Goal: Task Accomplishment & Management: Manage account settings

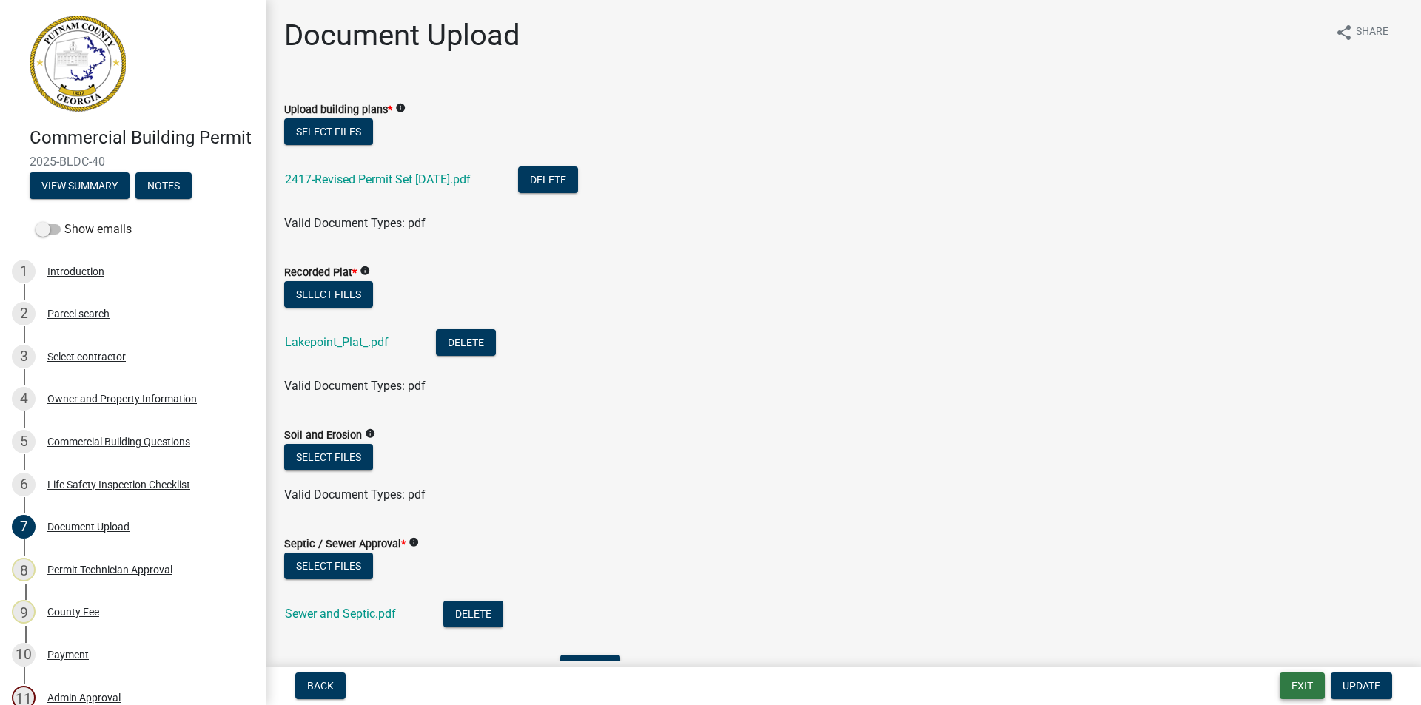
click at [1296, 680] on button "Exit" at bounding box center [1301, 686] width 45 height 27
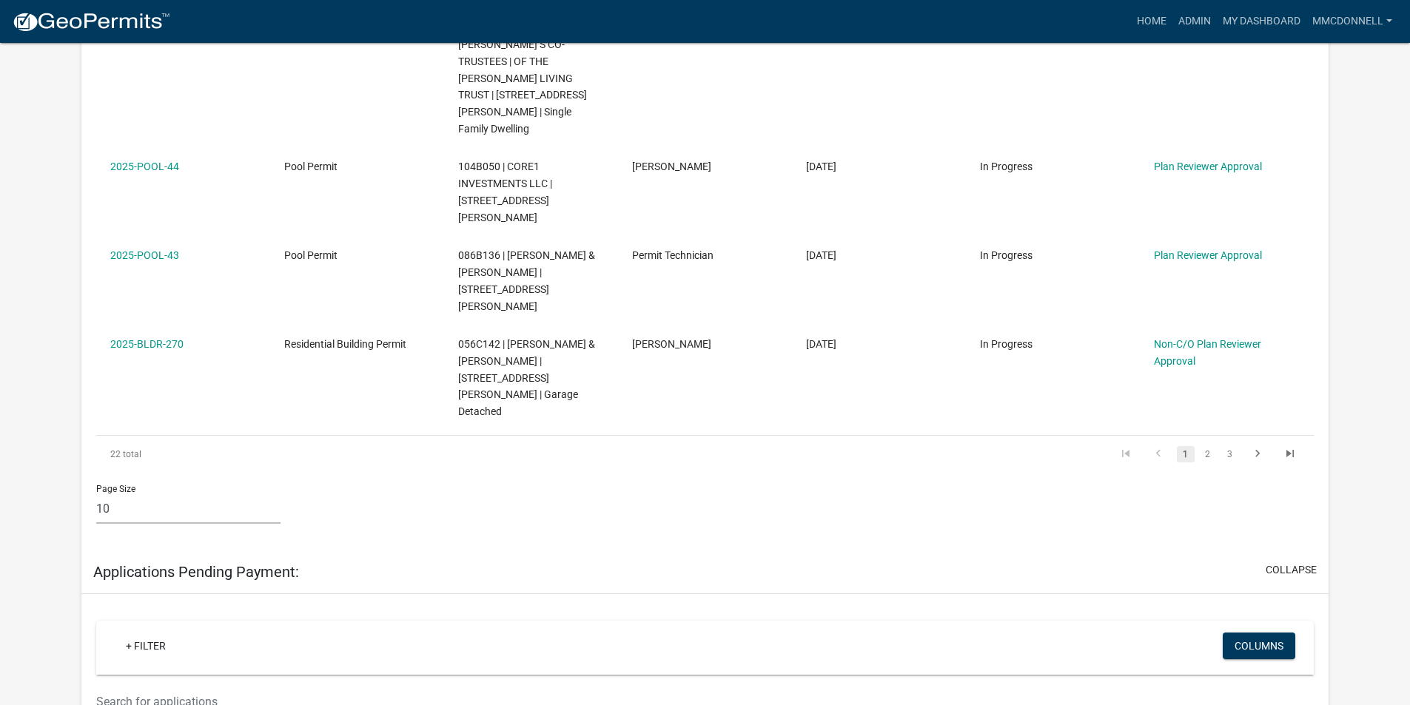
scroll to position [1036, 0]
click at [1211, 445] on link "2" at bounding box center [1208, 453] width 18 height 16
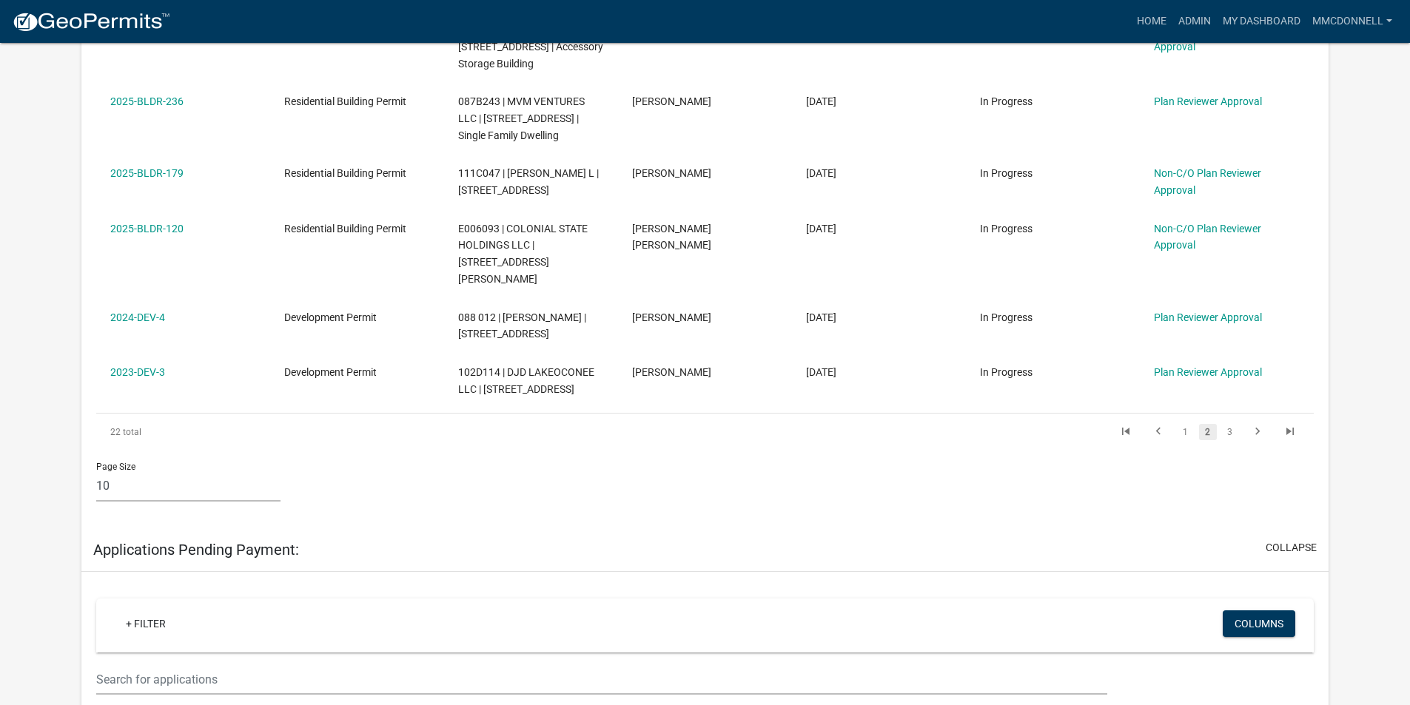
scroll to position [888, 0]
click at [1232, 425] on link "3" at bounding box center [1230, 433] width 18 height 16
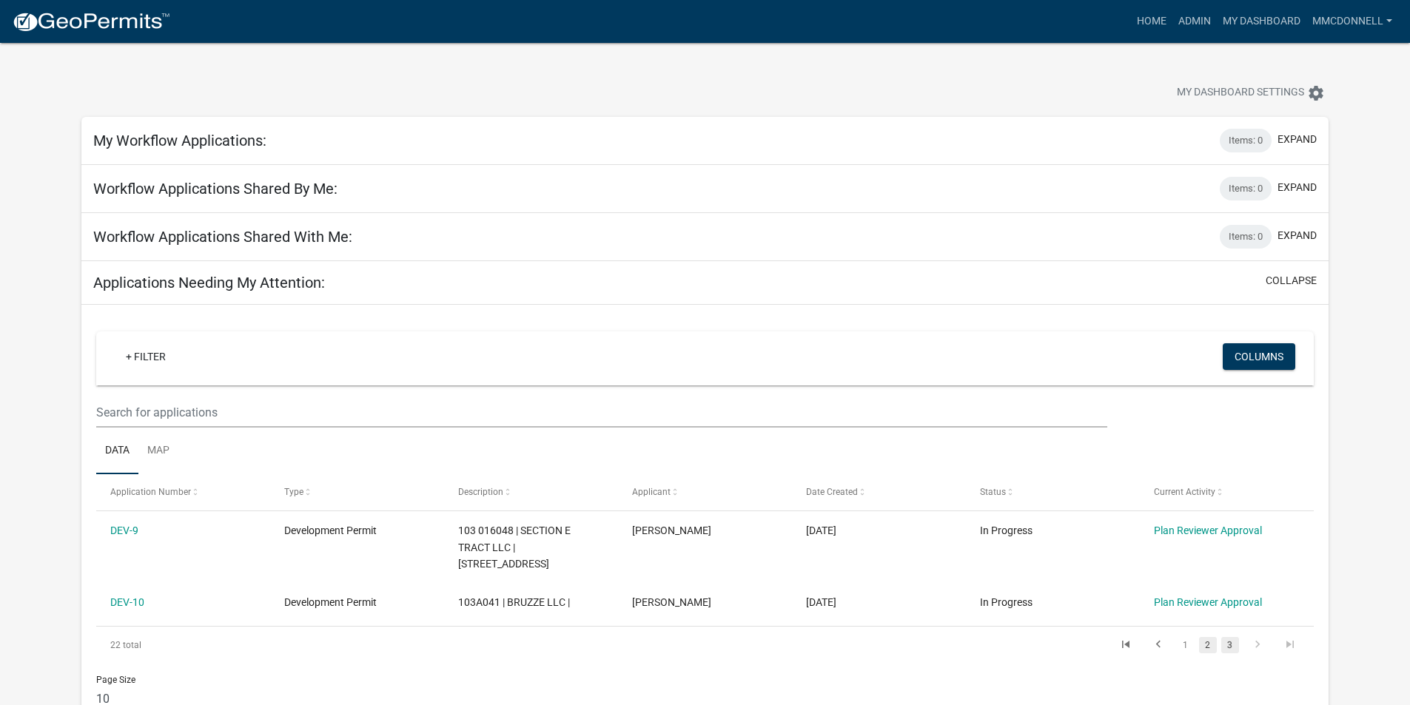
click at [1209, 642] on link "2" at bounding box center [1208, 645] width 18 height 16
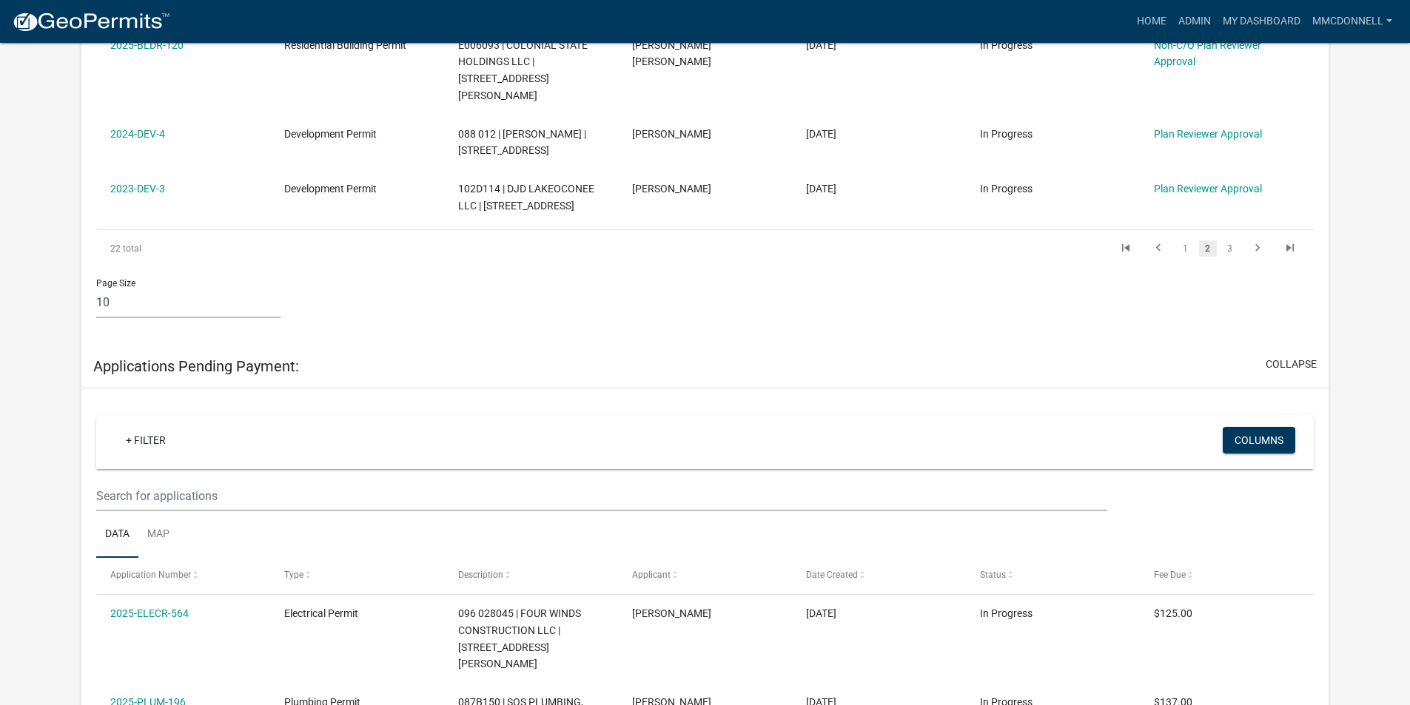
scroll to position [1036, 0]
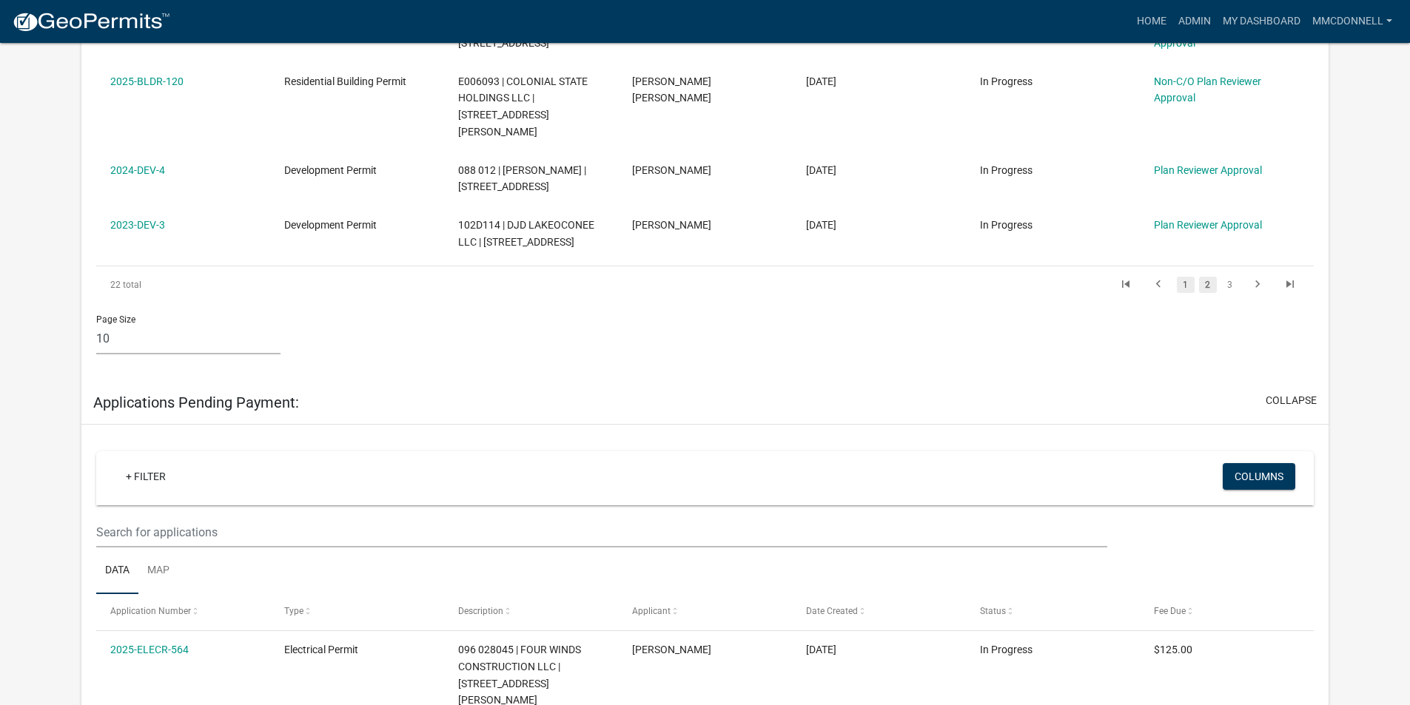
click at [1184, 277] on link "1" at bounding box center [1185, 285] width 18 height 16
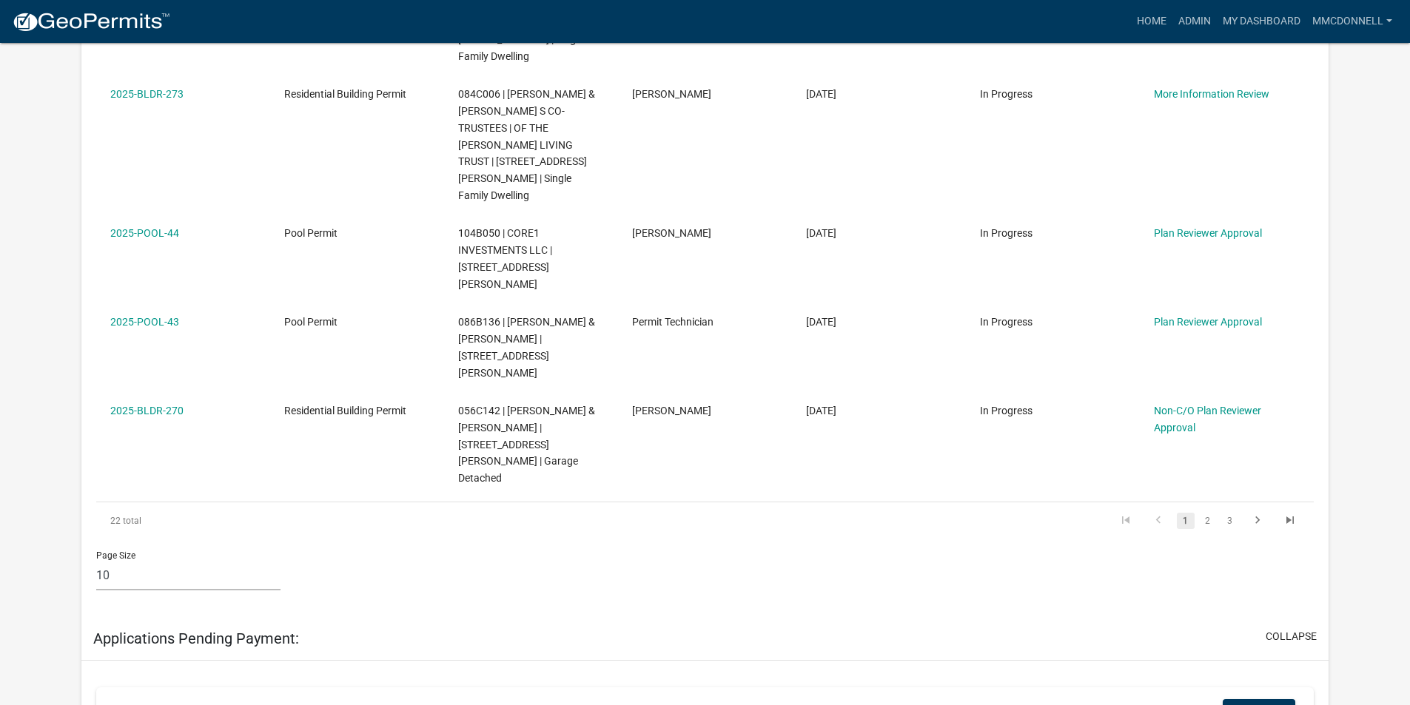
scroll to position [888, 0]
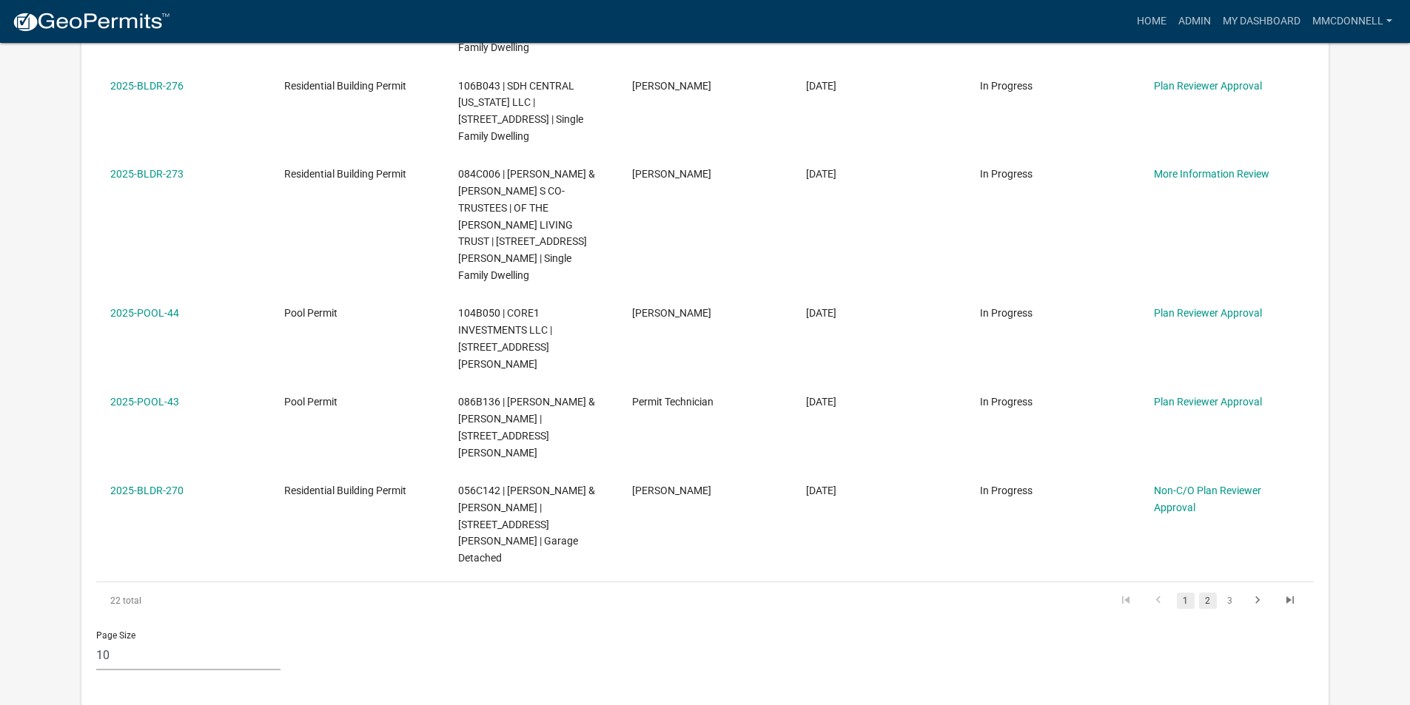
click at [1210, 593] on link "2" at bounding box center [1208, 601] width 18 height 16
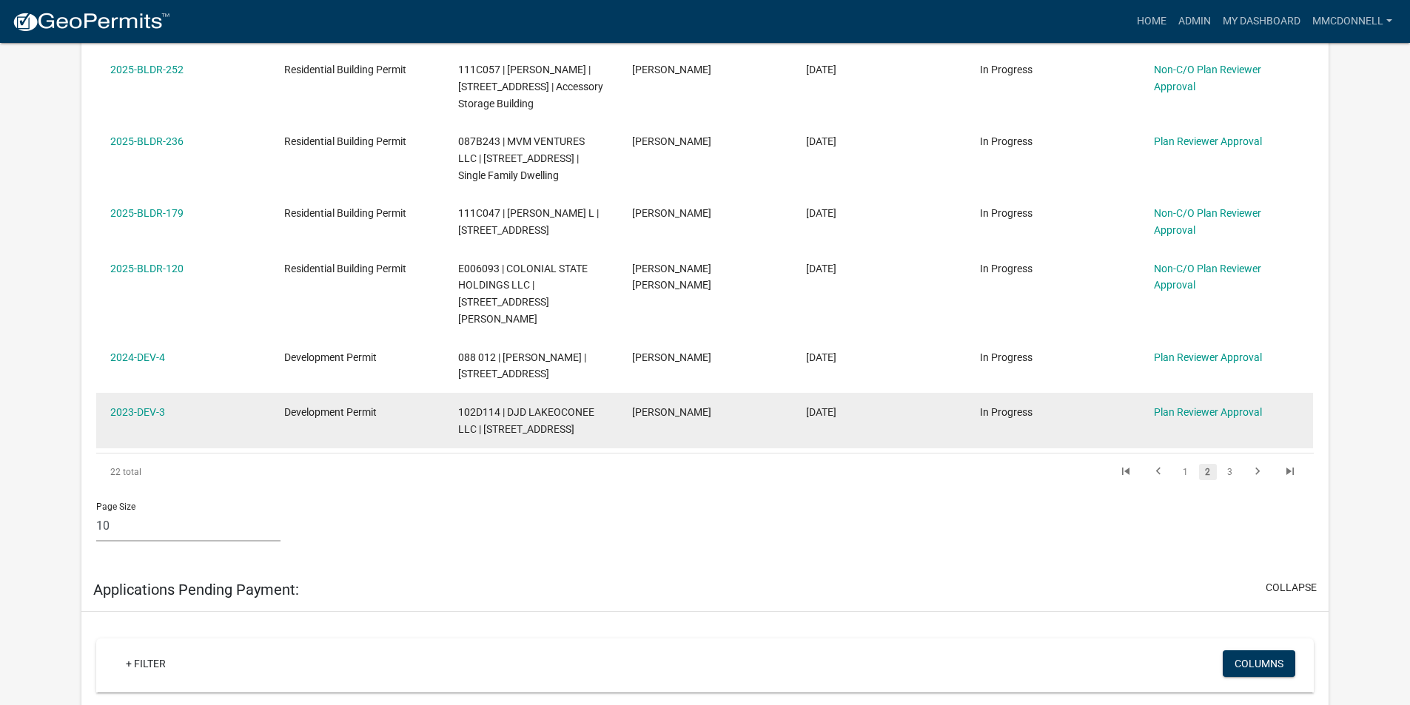
scroll to position [847, 0]
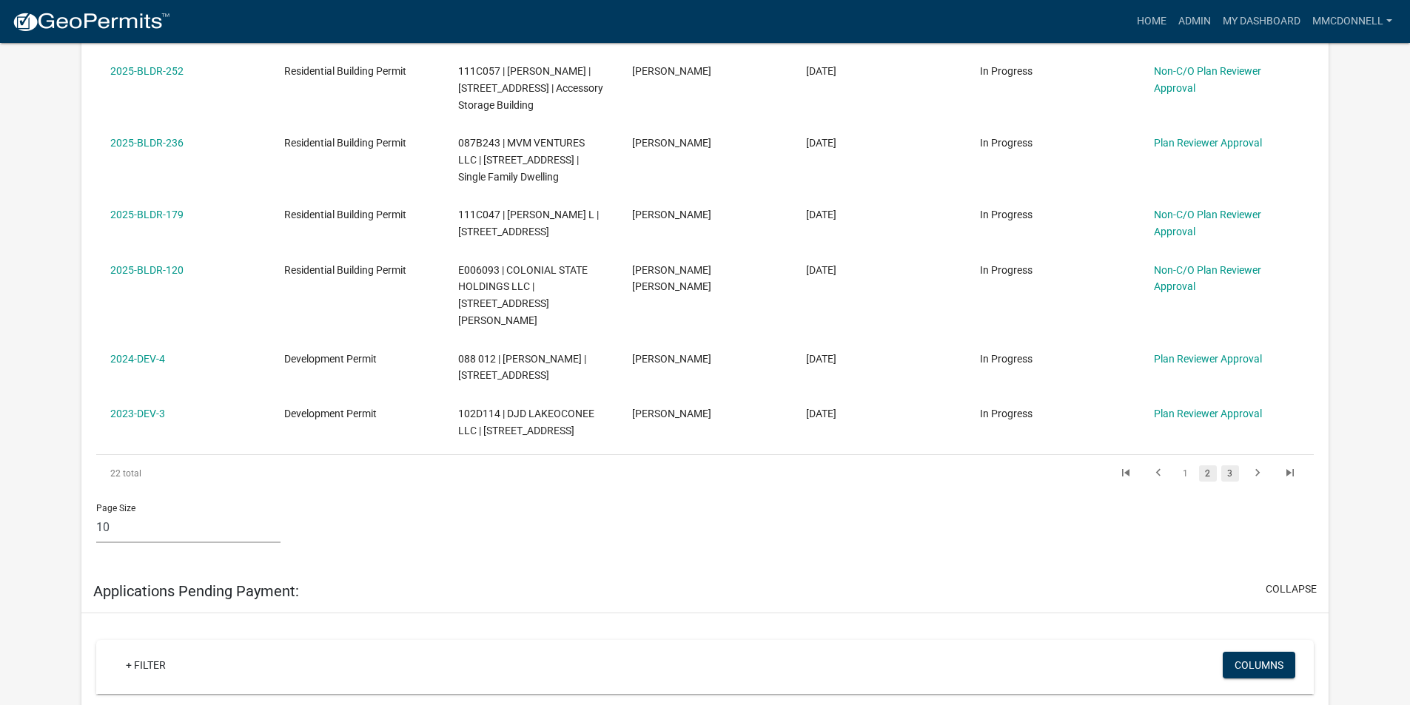
click at [1232, 465] on link "3" at bounding box center [1230, 473] width 18 height 16
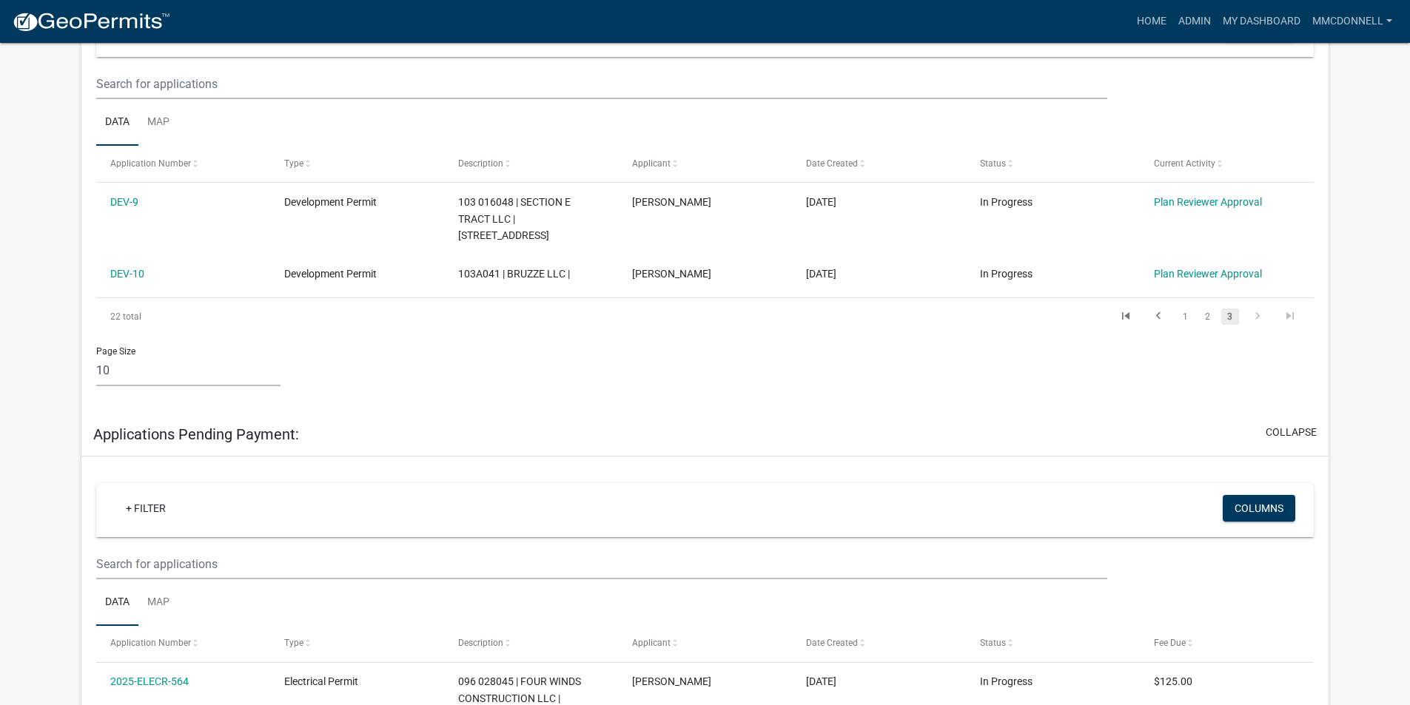
scroll to position [255, 0]
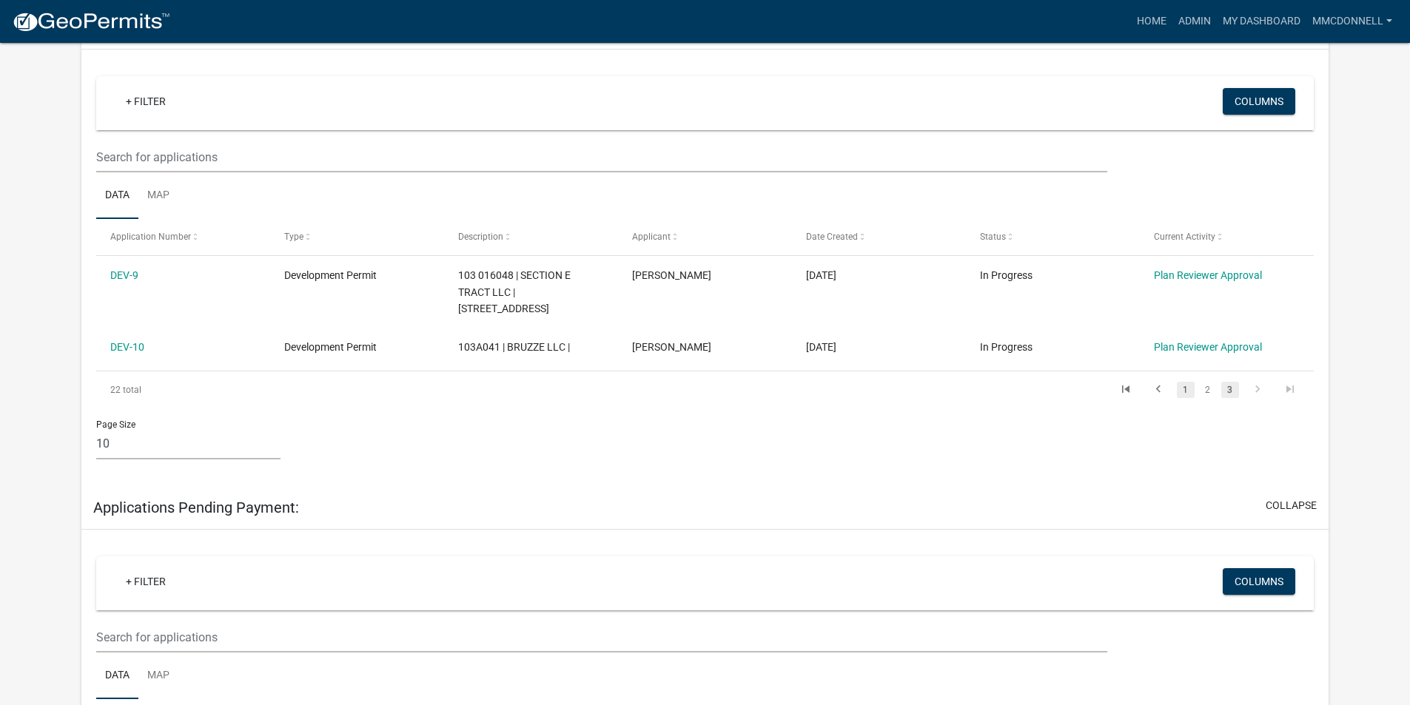
click at [1184, 388] on link "1" at bounding box center [1185, 390] width 18 height 16
